Goal: Task Accomplishment & Management: Manage account settings

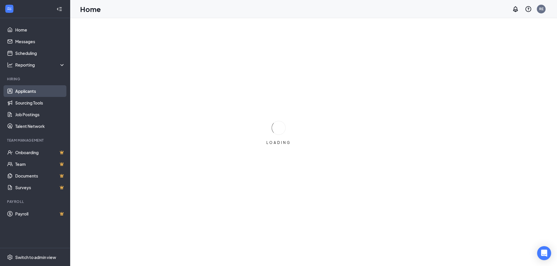
click at [27, 90] on link "Applicants" at bounding box center [40, 91] width 50 height 12
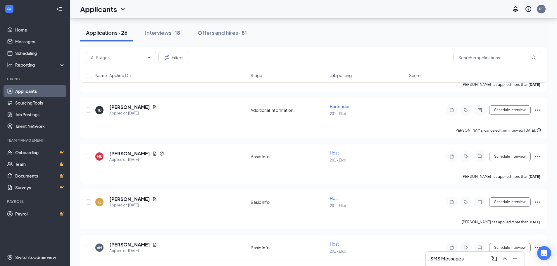
scroll to position [780, 0]
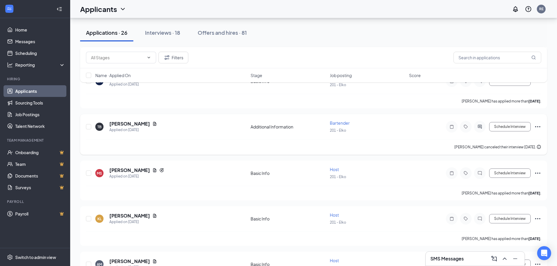
click at [337, 125] on span "Bartender" at bounding box center [340, 122] width 20 height 5
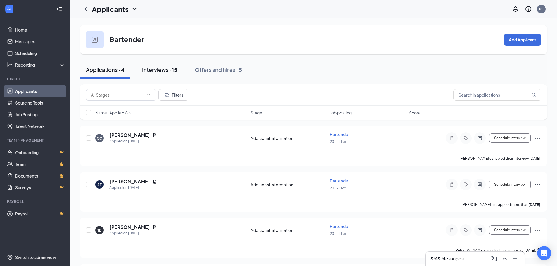
click at [158, 70] on div "Interviews · 15" at bounding box center [159, 69] width 35 height 7
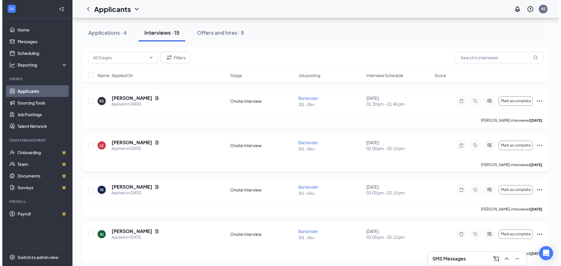
scroll to position [39, 0]
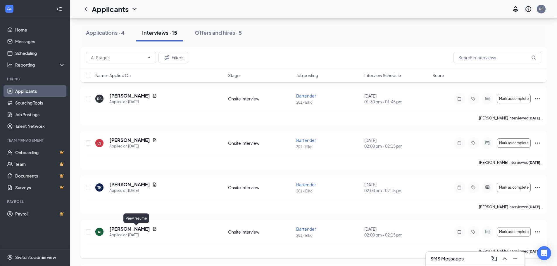
click at [152, 229] on icon "Document" at bounding box center [154, 229] width 5 height 5
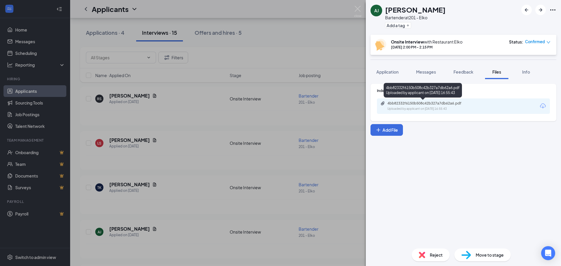
click at [435, 108] on div "Uploaded by applicant on [DATE] 16:55:43" at bounding box center [432, 109] width 88 height 5
